Goal: Navigation & Orientation: Understand site structure

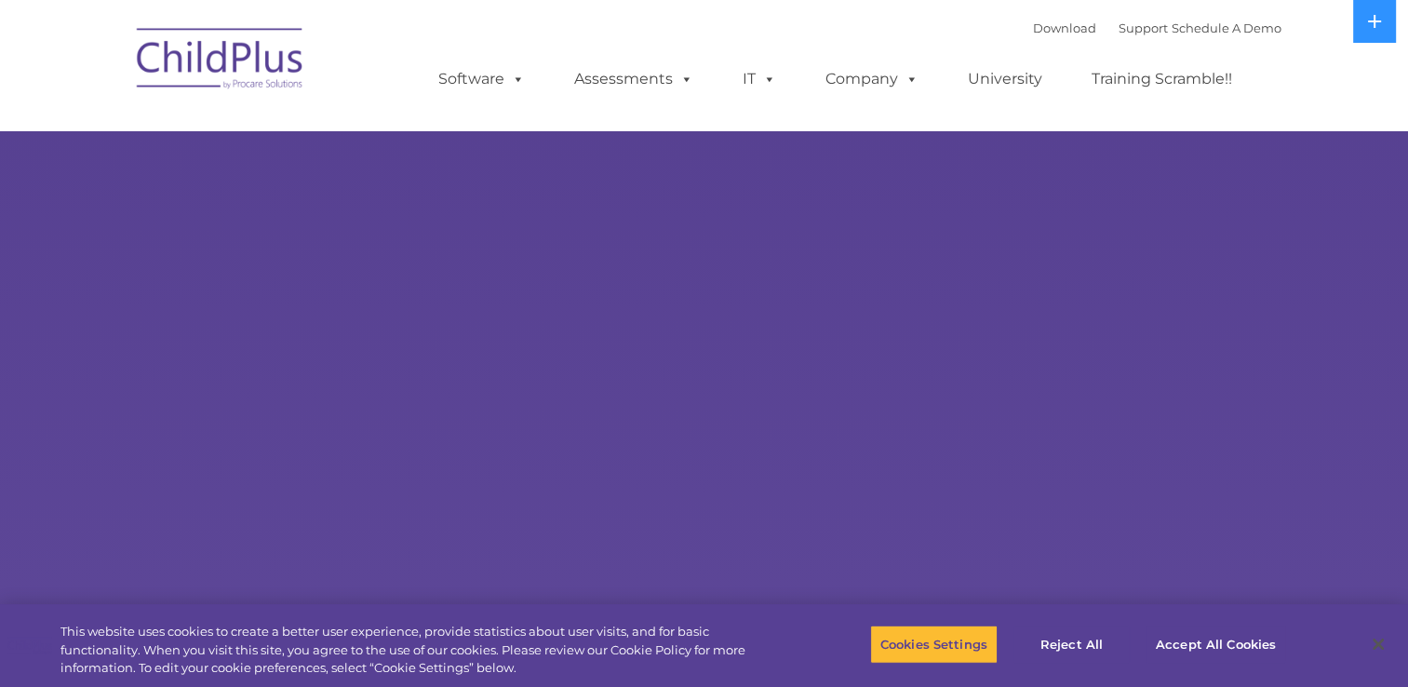
select select "MEDIUM"
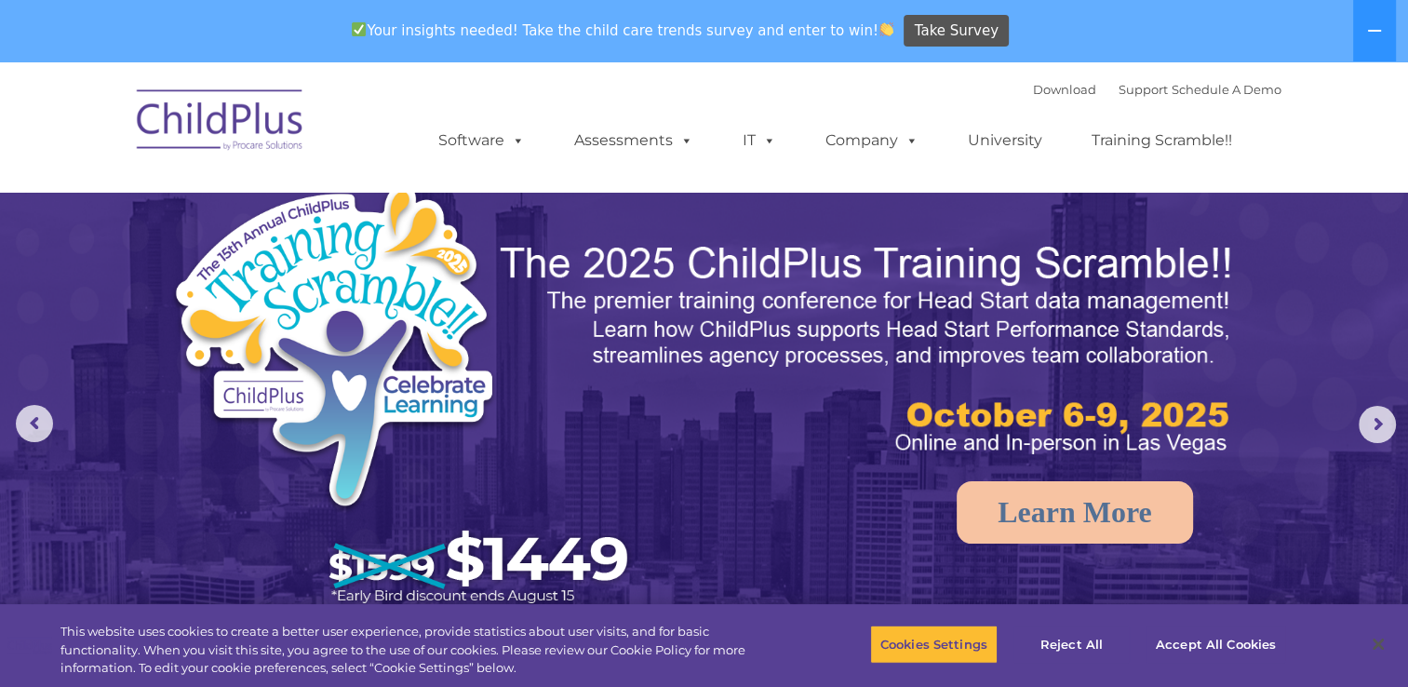
click at [776, 387] on img at bounding box center [869, 349] width 742 height 221
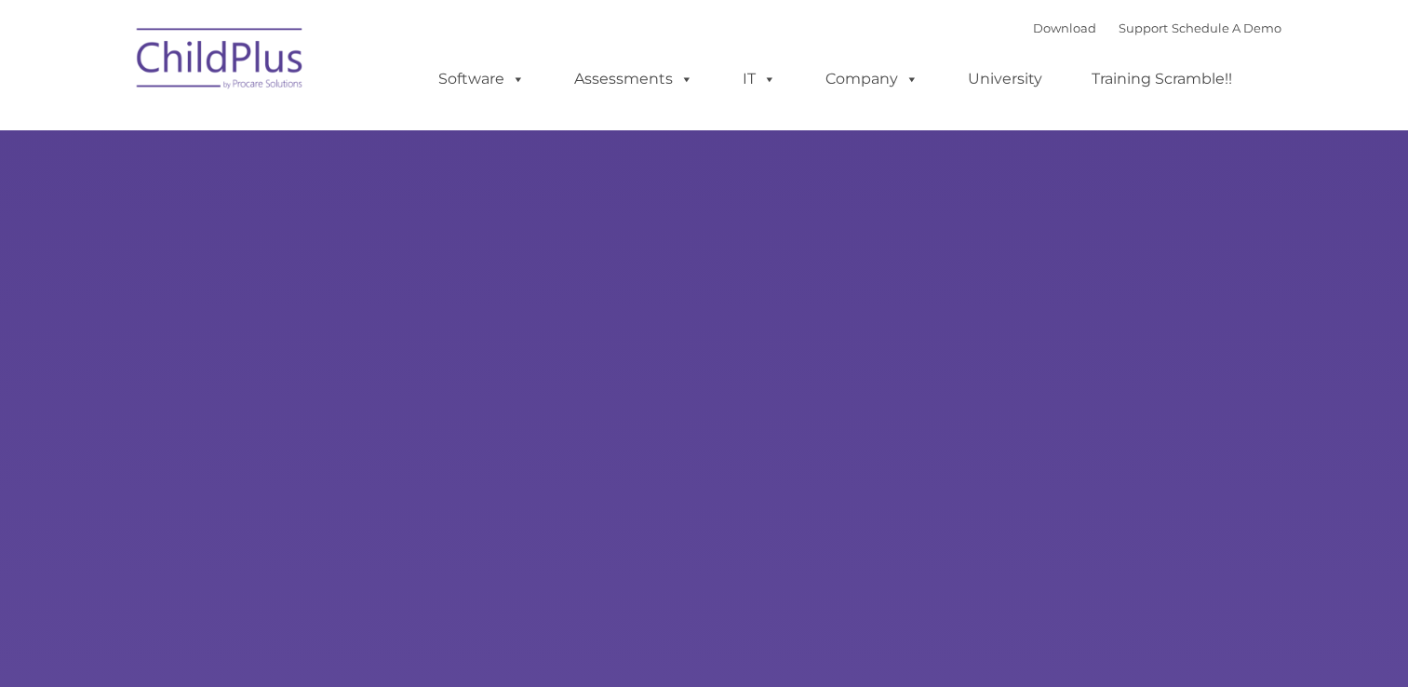
type input ""
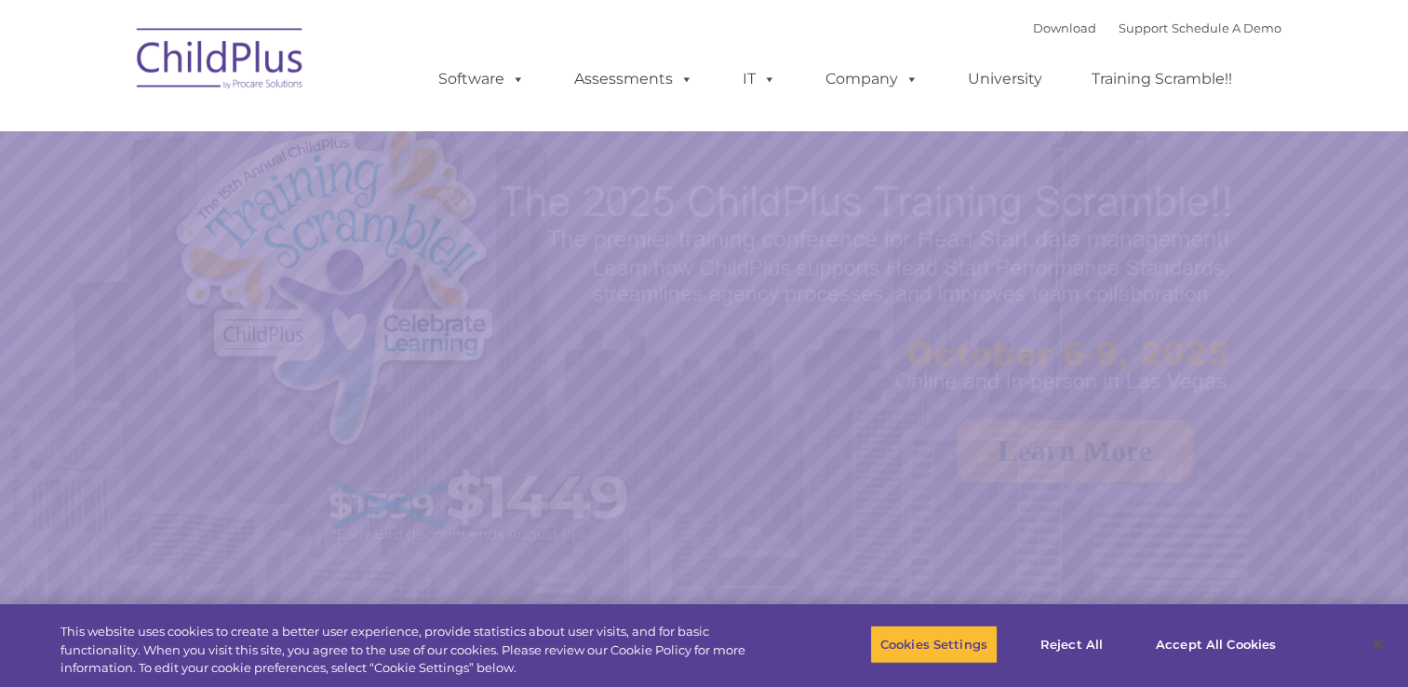
select select "MEDIUM"
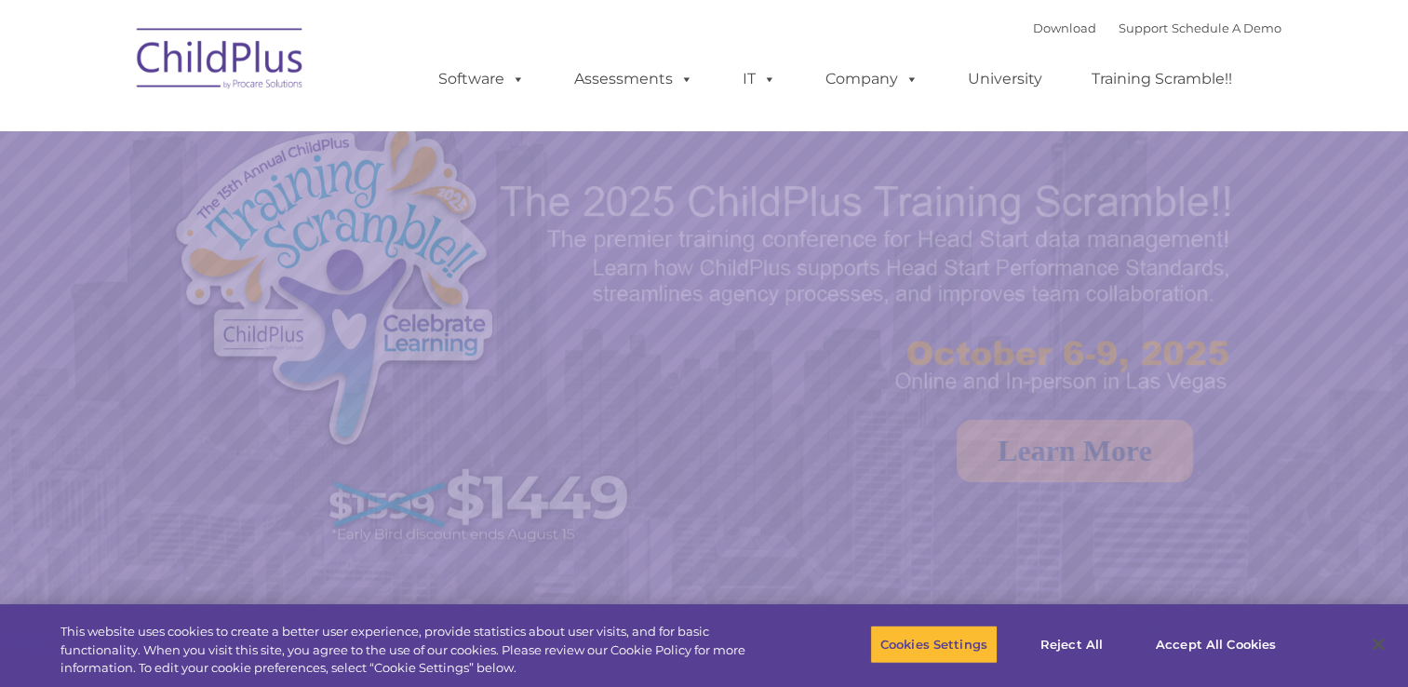
select select "MEDIUM"
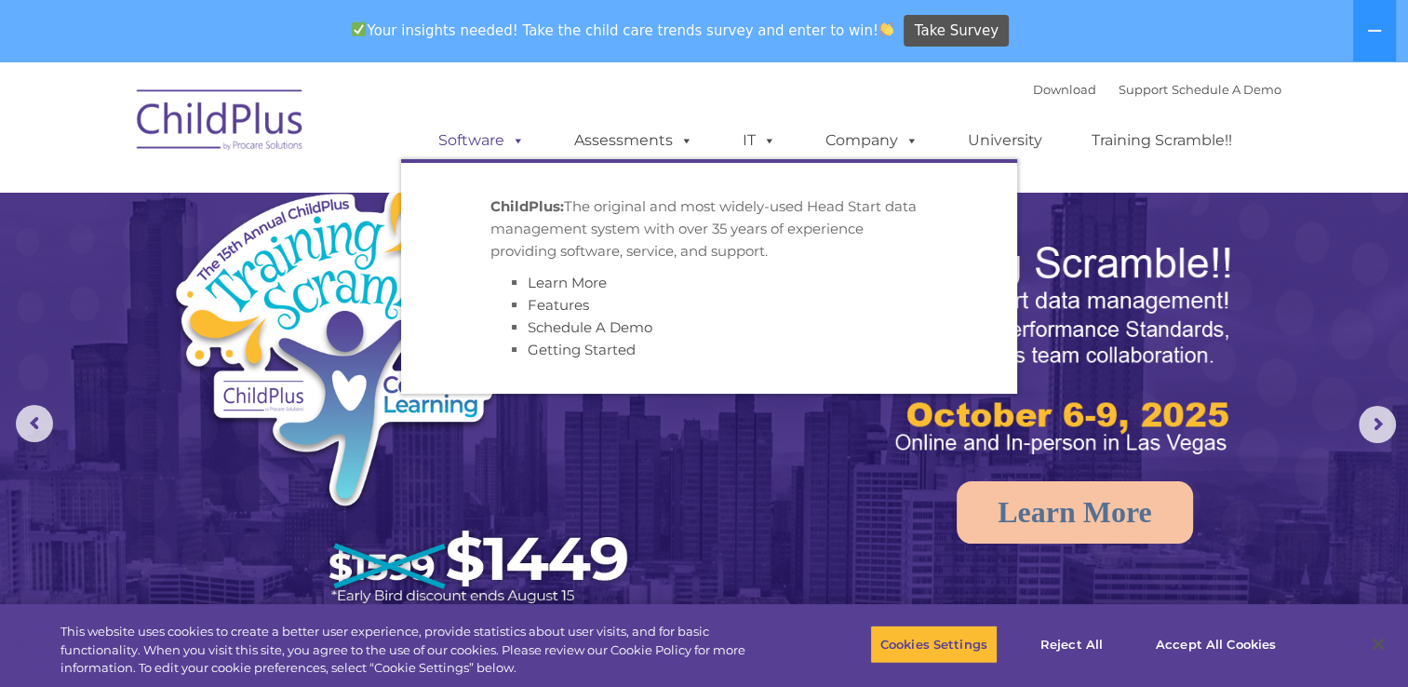
click at [517, 140] on span at bounding box center [514, 140] width 20 height 18
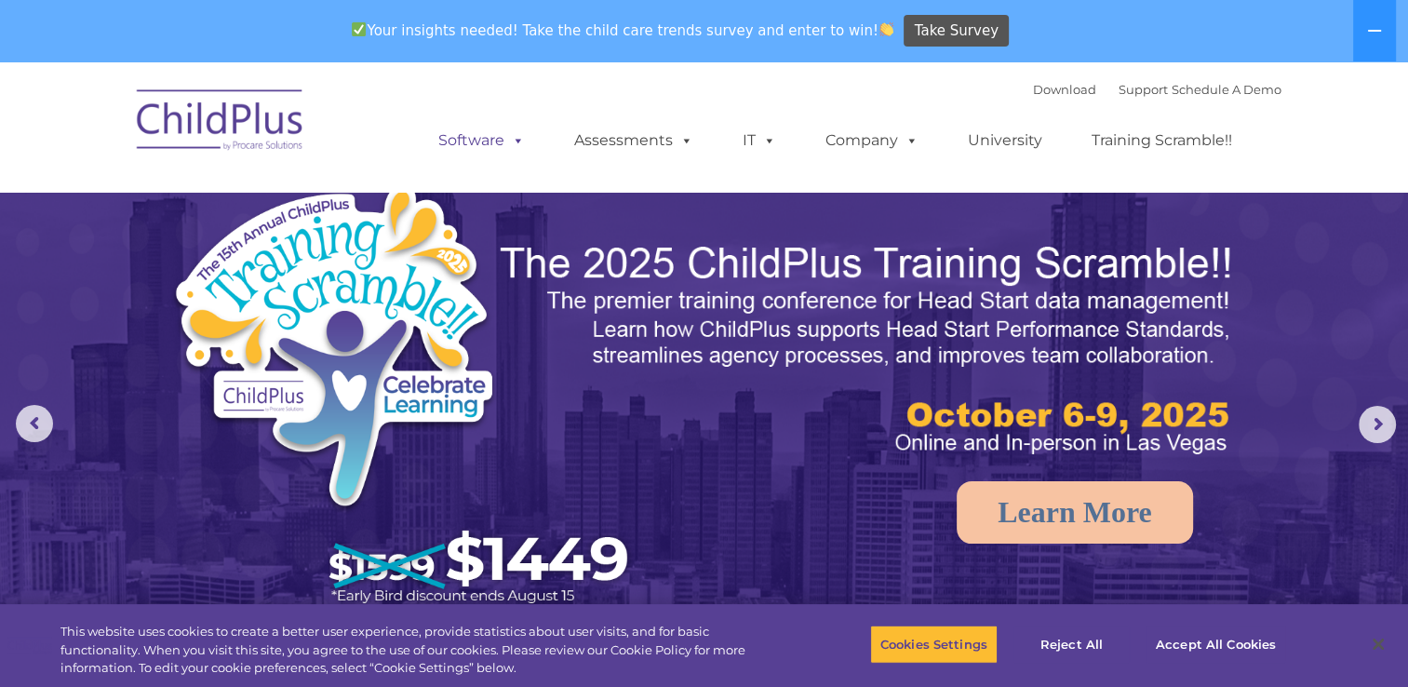
click at [517, 140] on span at bounding box center [514, 140] width 20 height 18
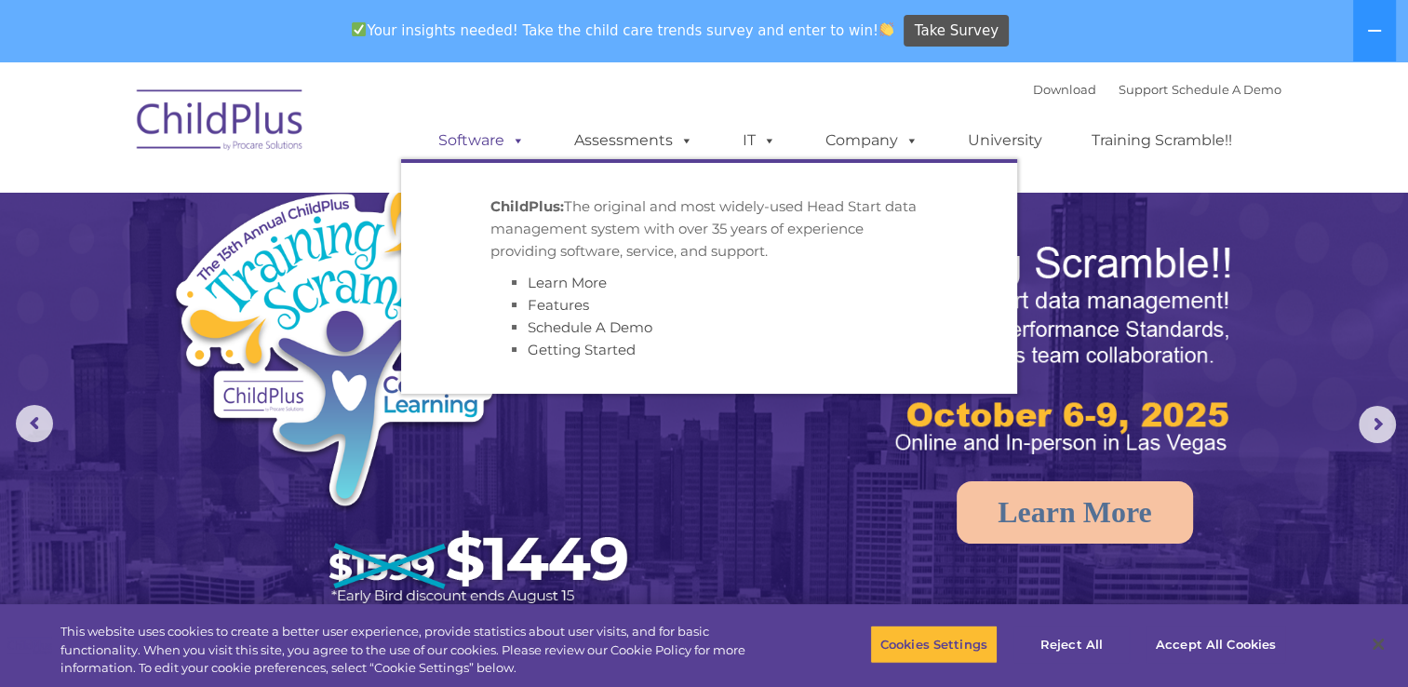
click at [517, 140] on span at bounding box center [514, 140] width 20 height 18
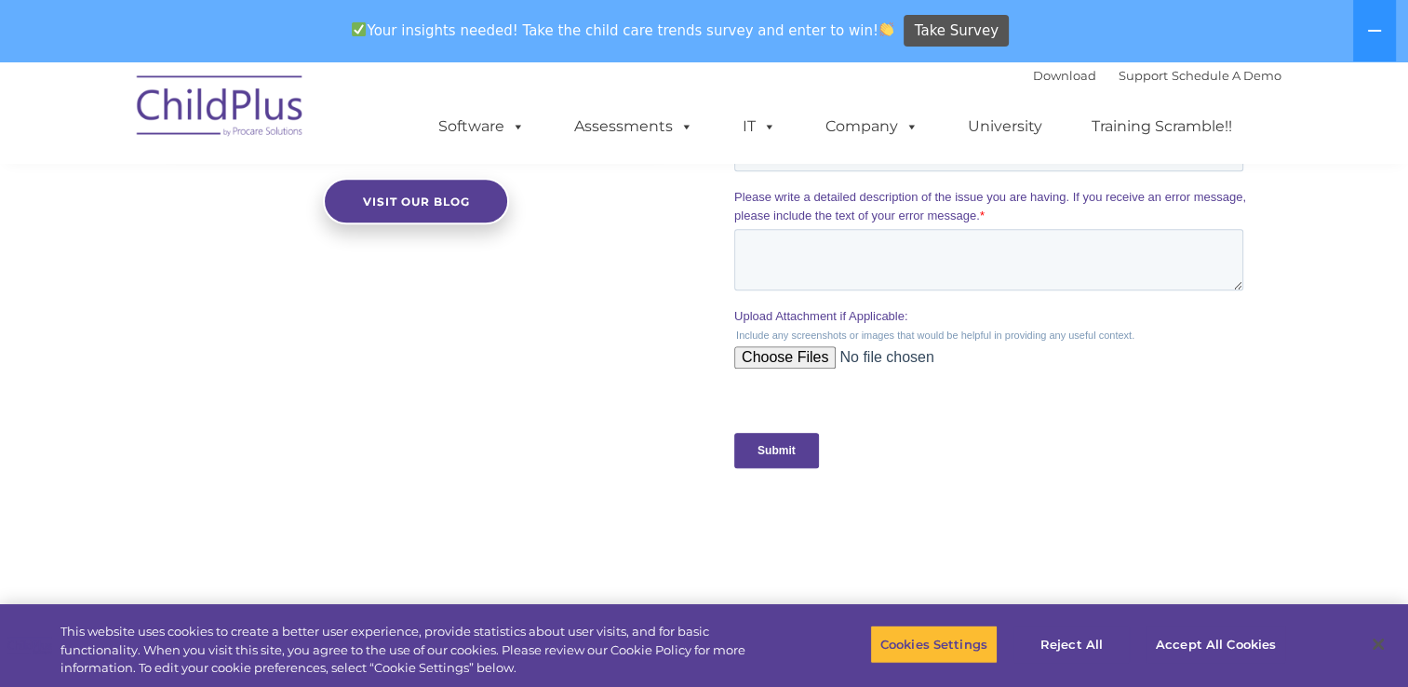
scroll to position [1754, 0]
